Goal: Task Accomplishment & Management: Use online tool/utility

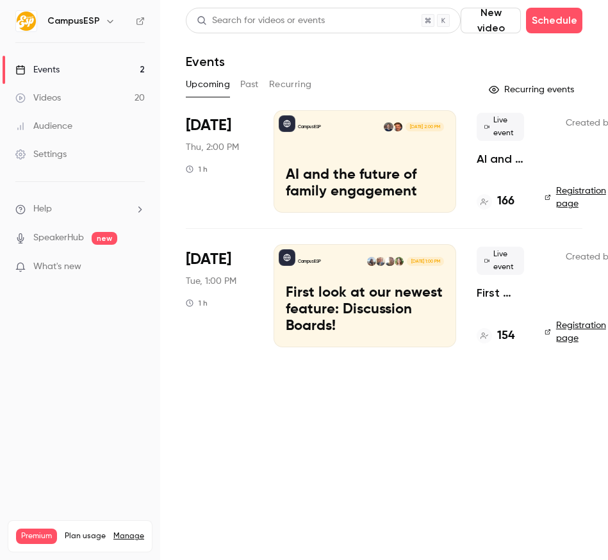
click at [342, 292] on p "First look at our newest feature: Discussion Boards!" at bounding box center [365, 309] width 158 height 49
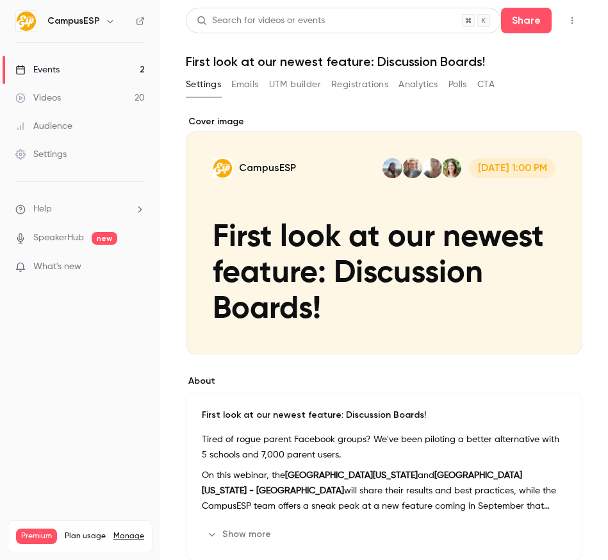
click at [286, 80] on button "UTM builder" at bounding box center [295, 84] width 52 height 21
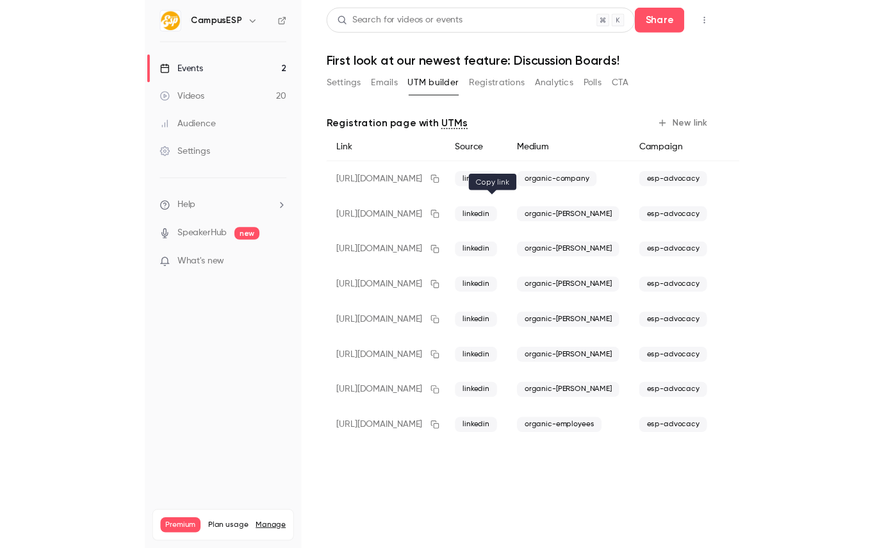
scroll to position [0, 54]
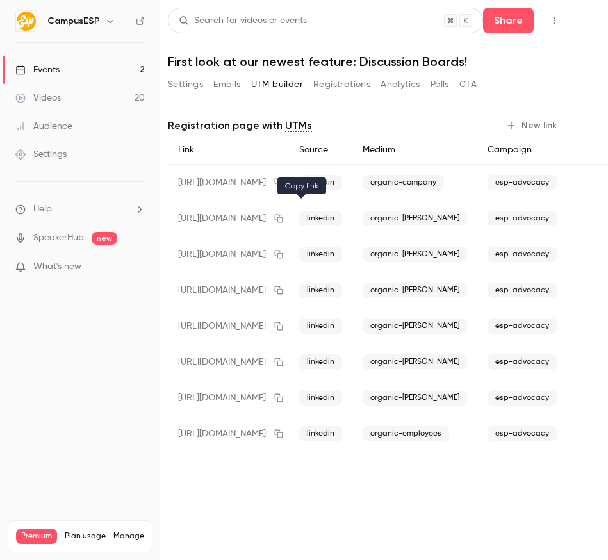
click at [289, 220] on button "button" at bounding box center [279, 218] width 21 height 21
click at [284, 254] on icon "button" at bounding box center [279, 254] width 10 height 9
click at [284, 326] on icon "button" at bounding box center [279, 326] width 10 height 9
click at [283, 290] on icon "button" at bounding box center [279, 290] width 8 height 8
click at [283, 361] on icon "button" at bounding box center [279, 362] width 8 height 8
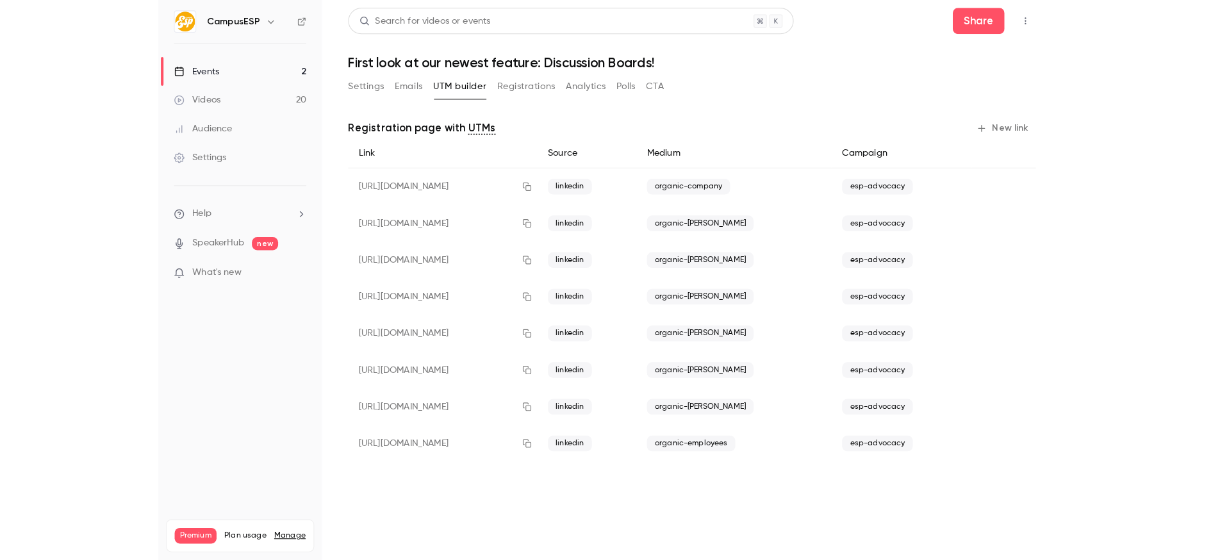
scroll to position [0, 0]
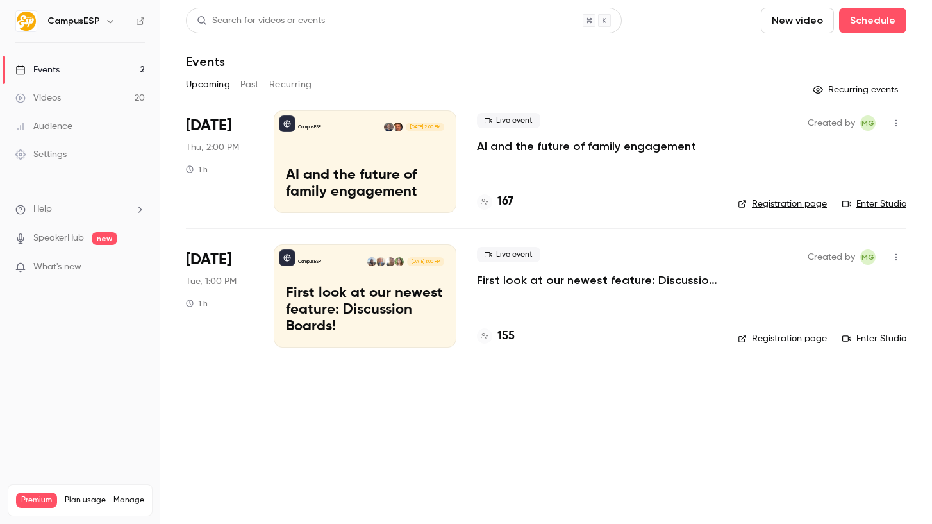
click at [783, 202] on link "Registration page" at bounding box center [782, 203] width 89 height 13
